Goal: Check status: Check status

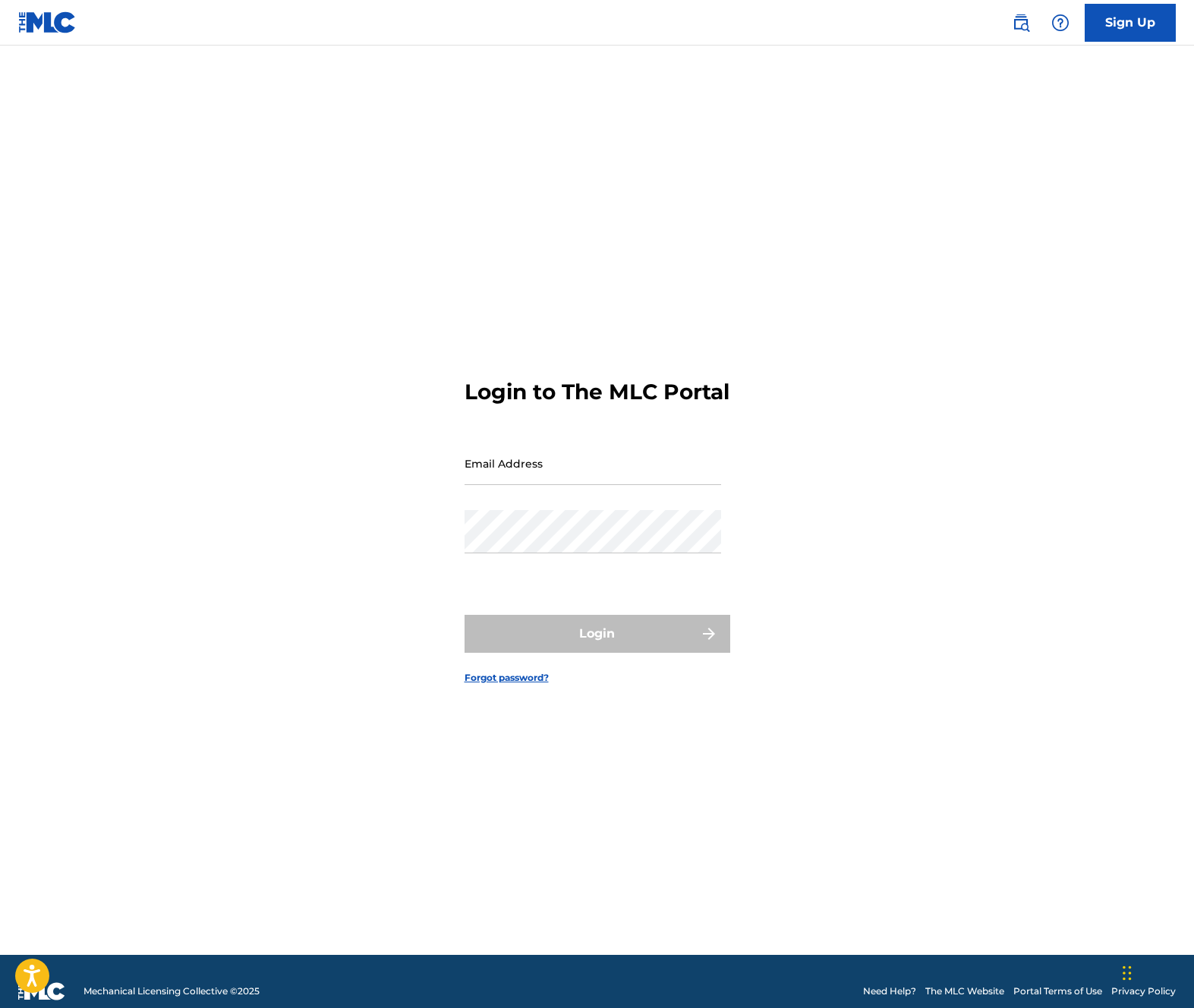
click at [521, 452] on form "Login to The MLC Portal Email Address Password Login Forgot password?" at bounding box center [597, 519] width 266 height 871
click at [514, 481] on input "Email Address" at bounding box center [592, 463] width 256 height 44
type input "[EMAIL_ADDRESS][DOMAIN_NAME]"
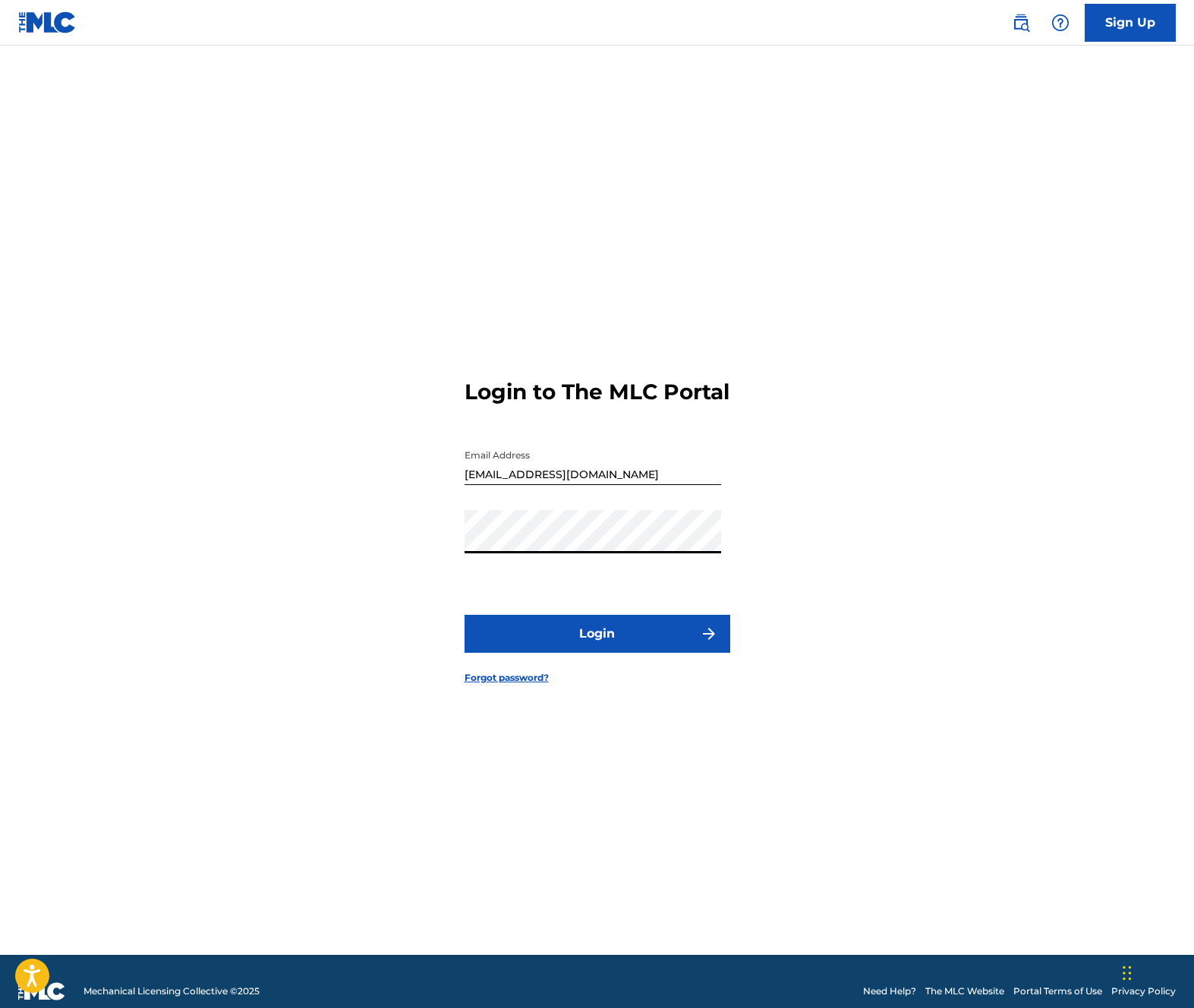
click at [529, 628] on button "Login" at bounding box center [597, 634] width 266 height 38
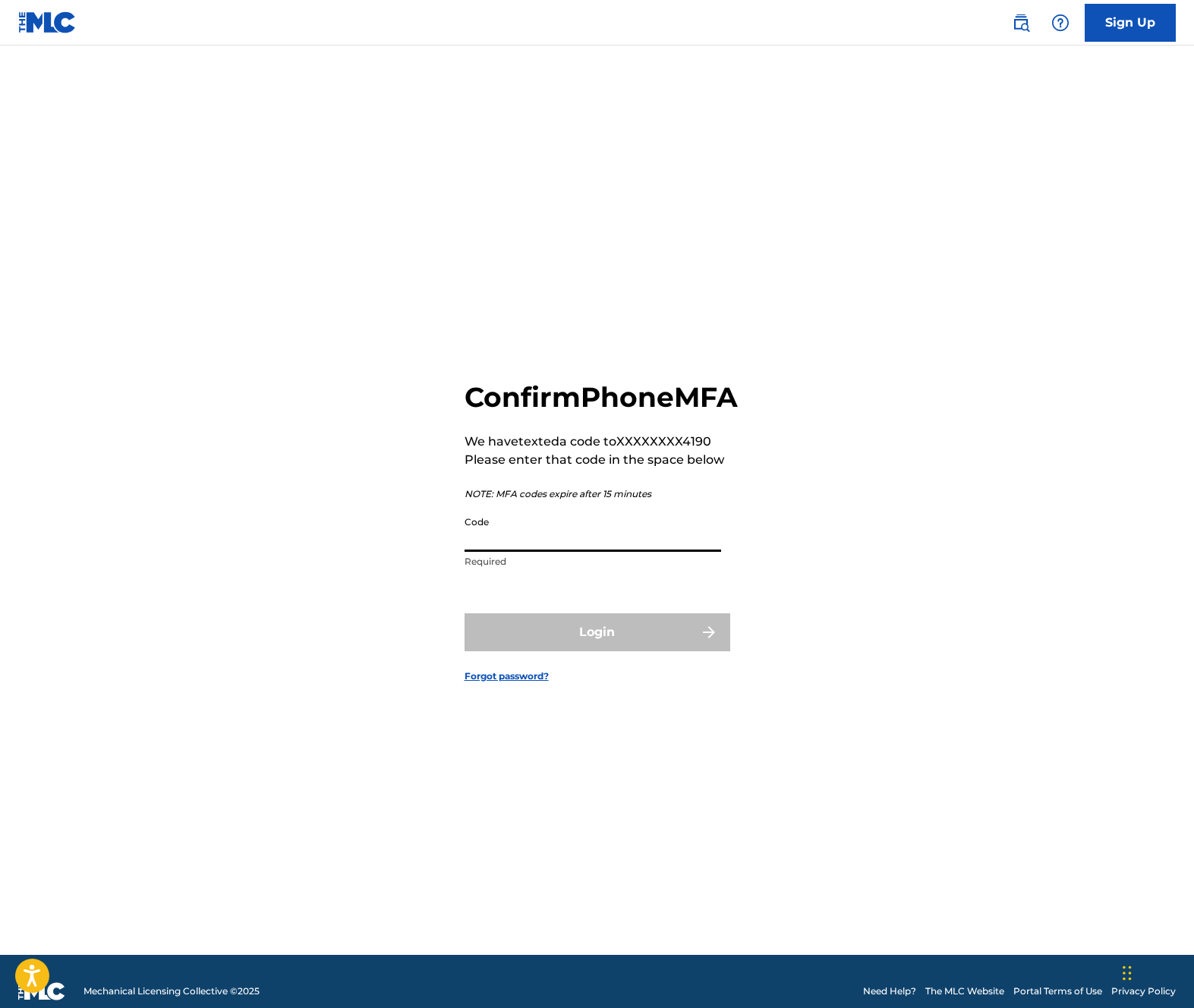
click at [498, 552] on input "Code" at bounding box center [592, 530] width 256 height 44
type input "778017"
click at [465, 613] on button "Login" at bounding box center [597, 632] width 266 height 38
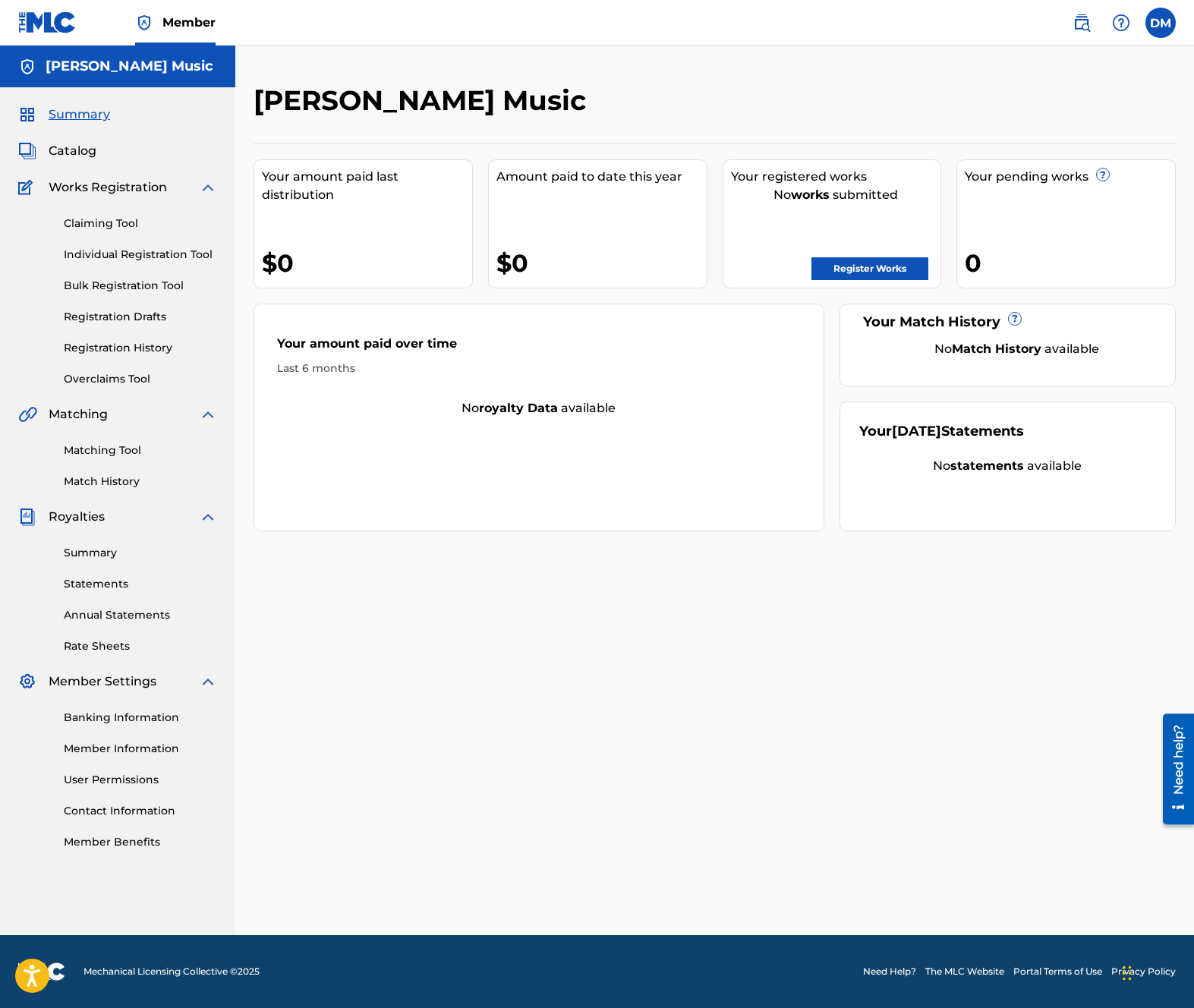
click at [124, 348] on link "Registration History" at bounding box center [140, 347] width 153 height 16
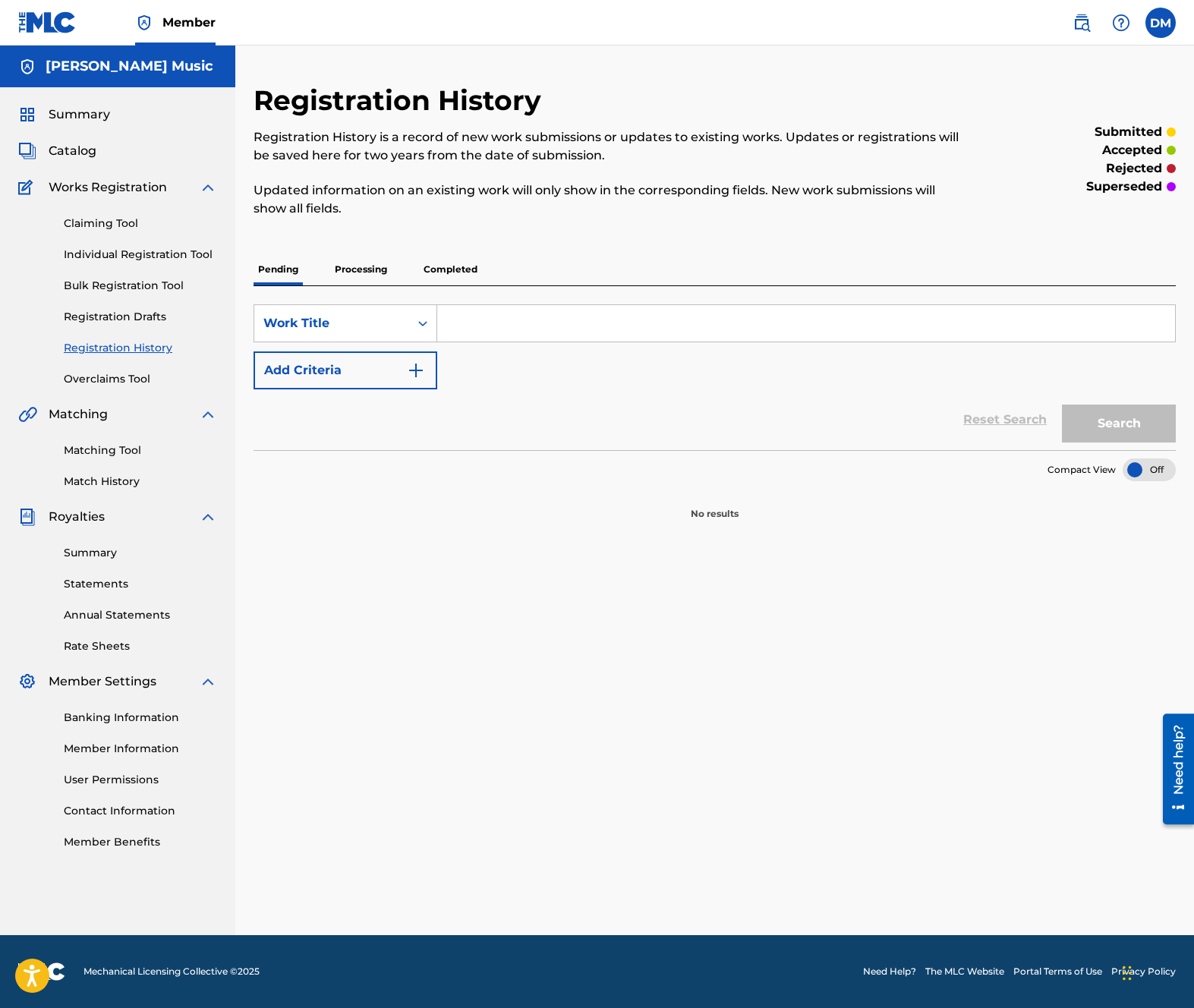
click at [345, 269] on p "Processing" at bounding box center [360, 269] width 61 height 32
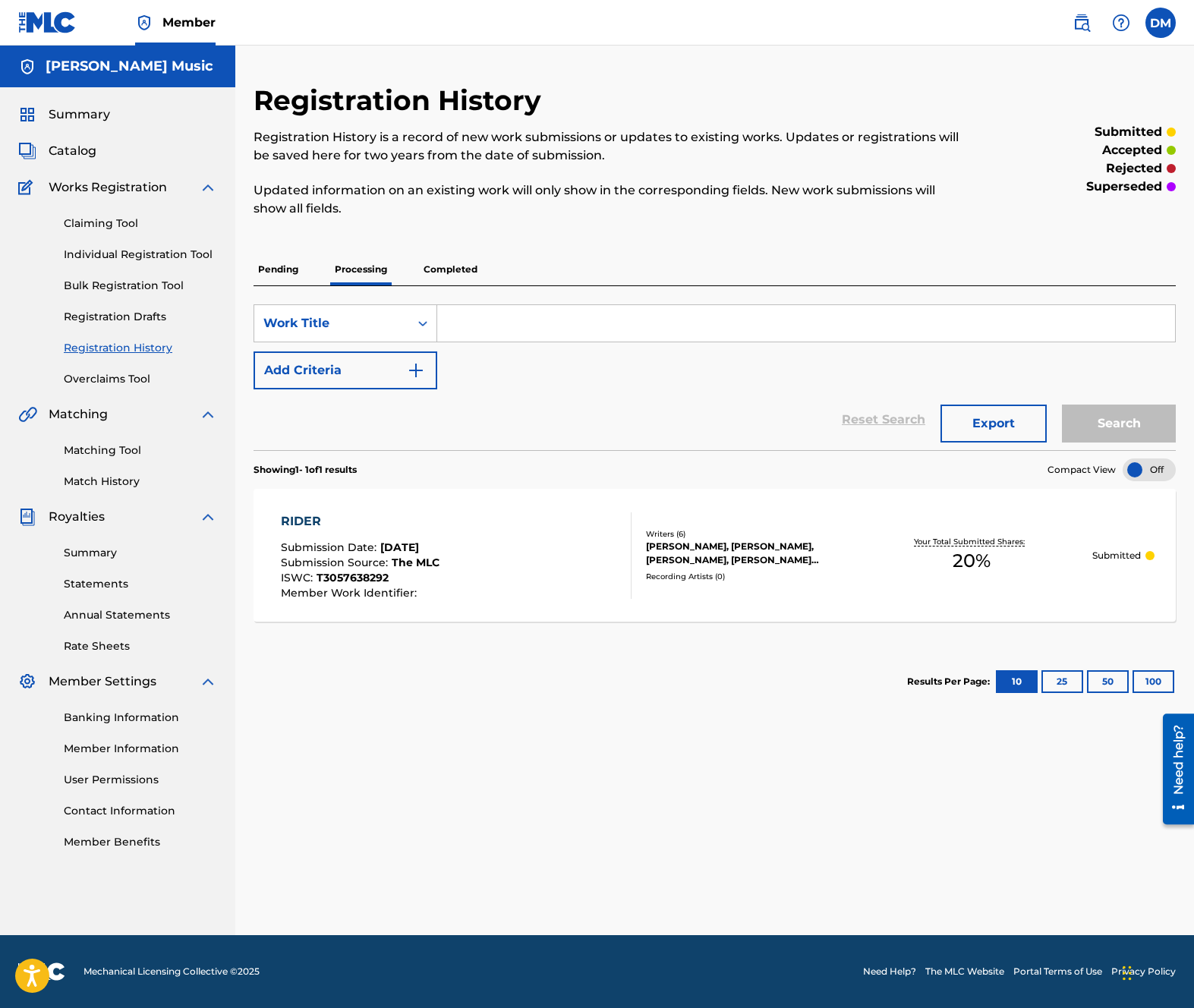
click at [450, 269] on p "Completed" at bounding box center [450, 269] width 63 height 32
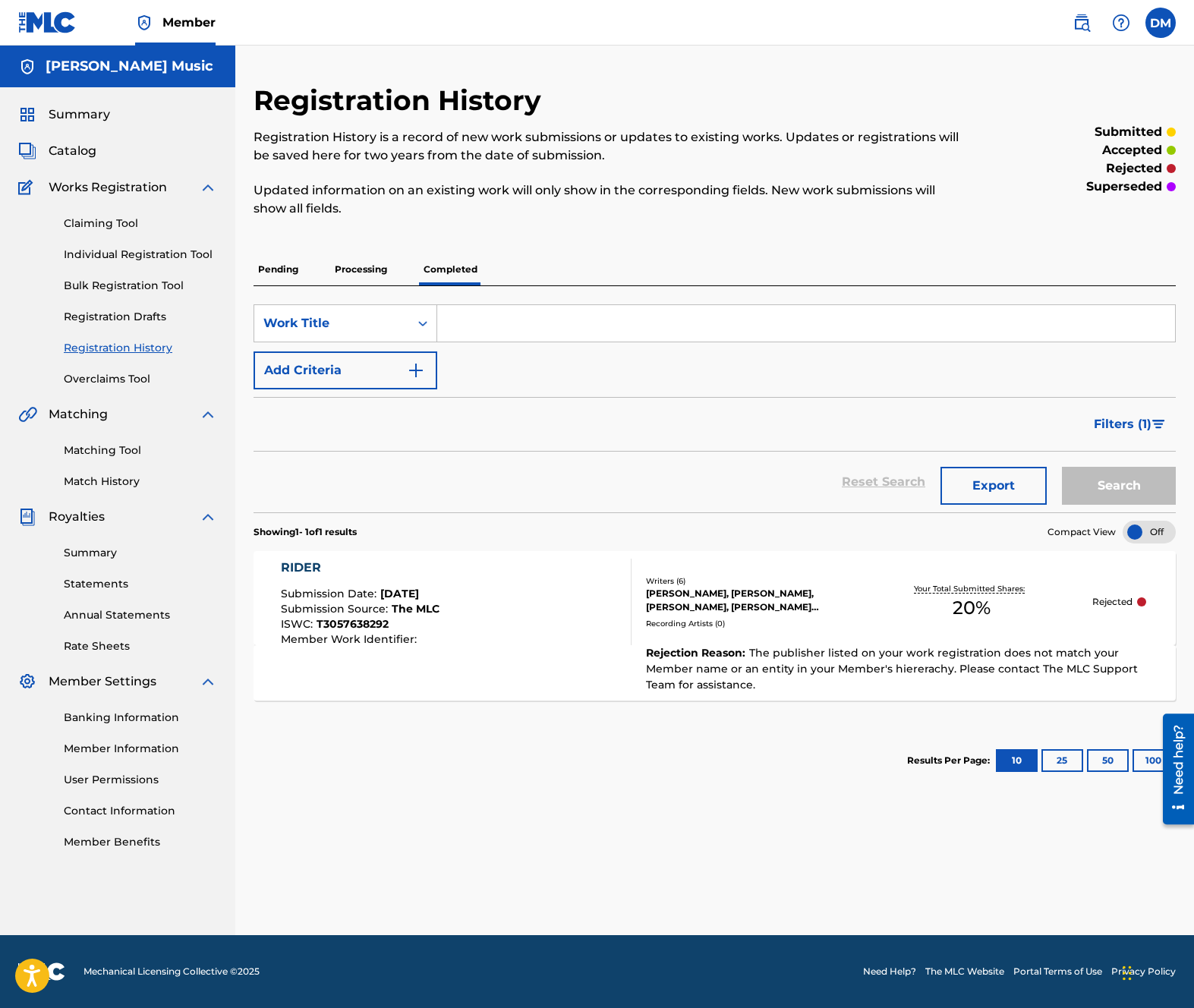
click at [360, 266] on p "Processing" at bounding box center [360, 269] width 61 height 32
